Goal: Task Accomplishment & Management: Manage account settings

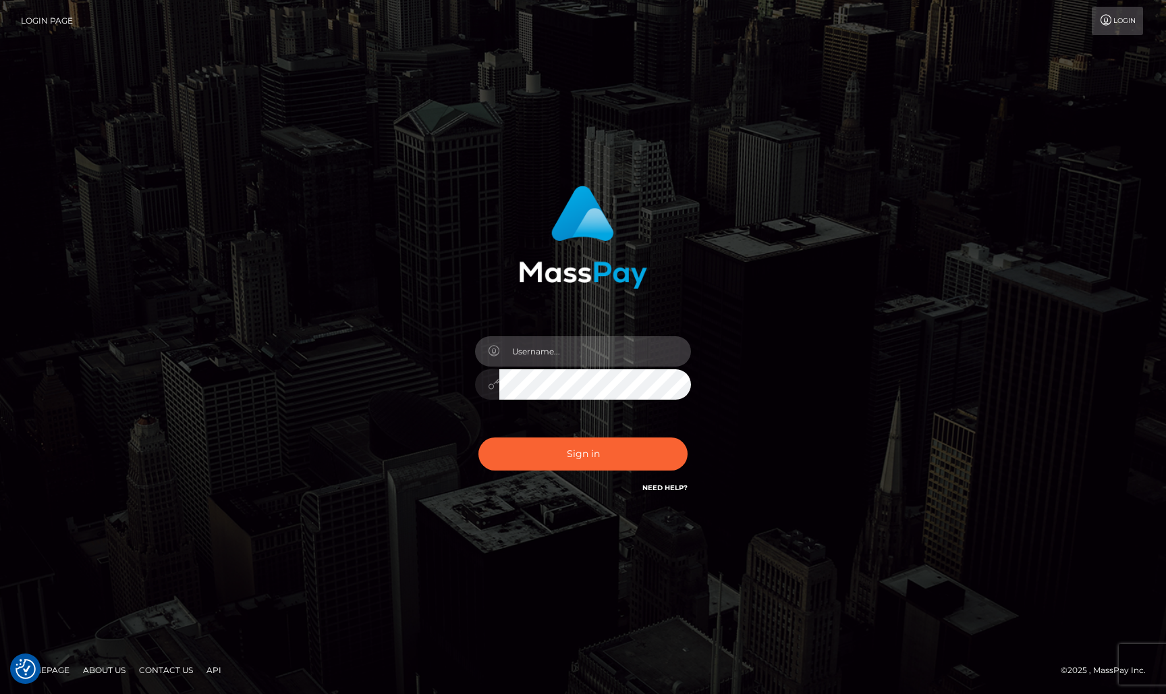
type input "[EMAIL_ADDRESS][DOMAIN_NAME]"
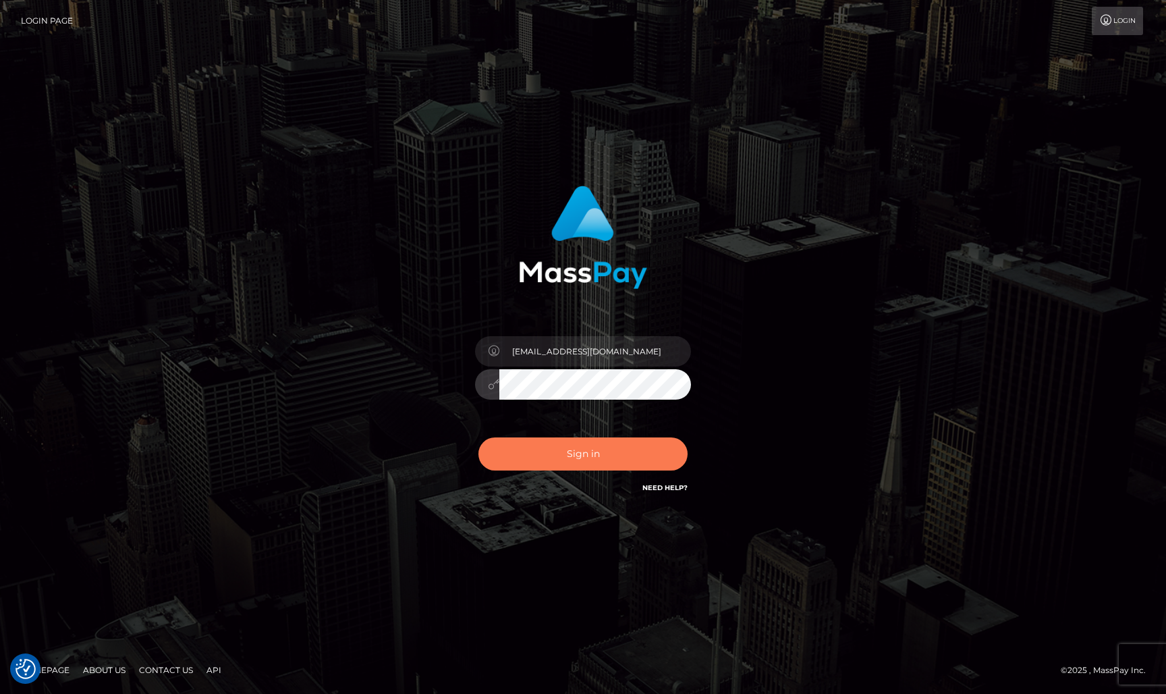
click at [577, 455] on button "Sign in" at bounding box center [582, 453] width 209 height 33
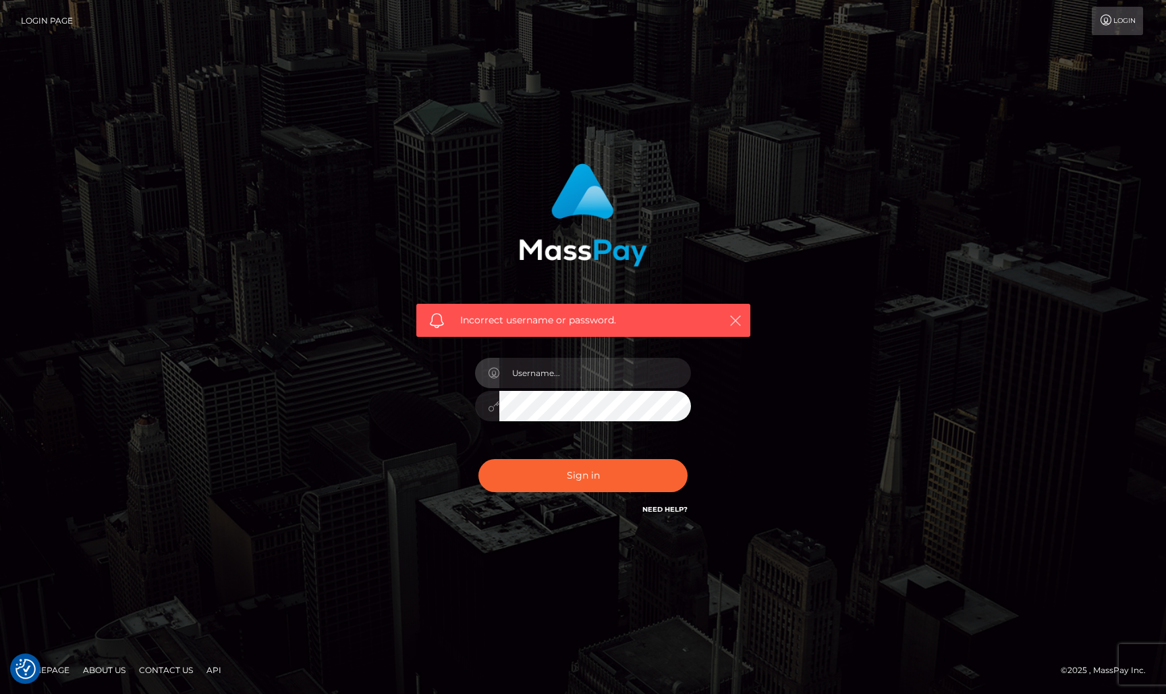
click at [736, 316] on icon "button" at bounding box center [735, 320] width 13 height 13
click at [1110, 20] on icon at bounding box center [1106, 20] width 14 height 11
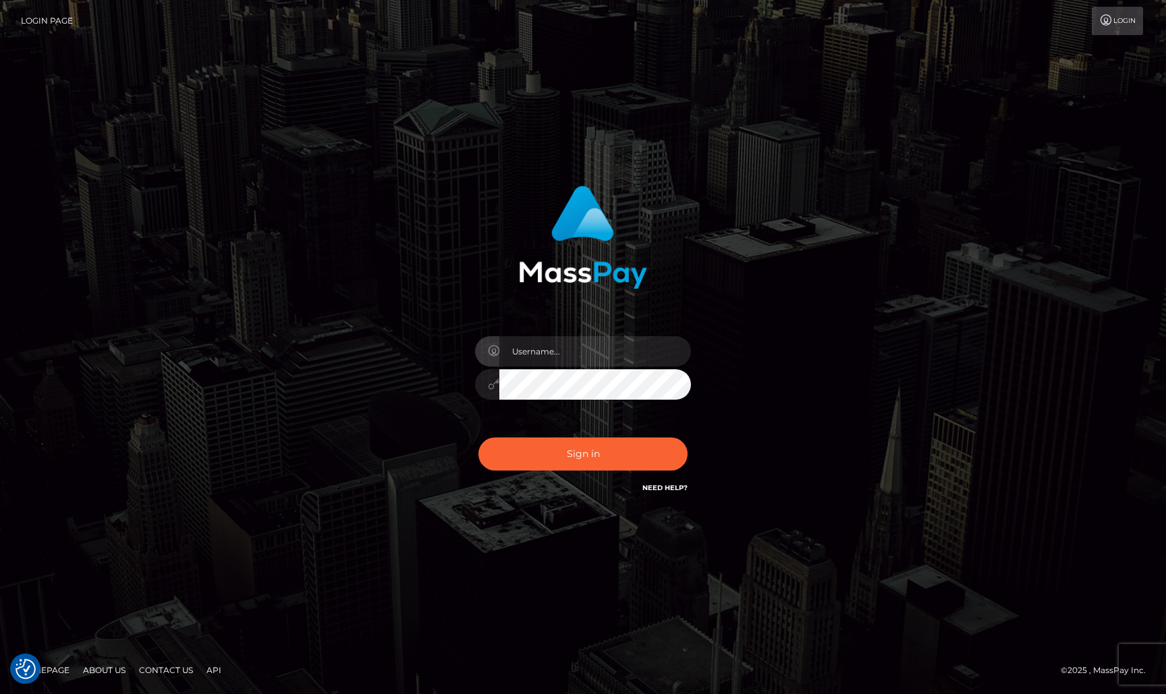
click at [40, 20] on link "Login Page" at bounding box center [47, 21] width 52 height 28
